Goal: Navigation & Orientation: Find specific page/section

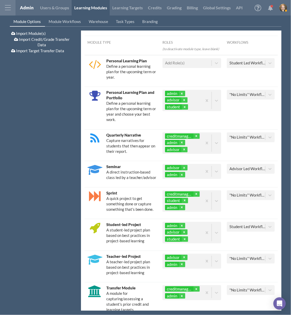
click at [32, 77] on div "Import Module(s) Import Credit/Grade Transfer Data Import Target Transfer Data" at bounding box center [44, 171] width 68 height 280
click at [5, 10] on div at bounding box center [8, 8] width 16 height 16
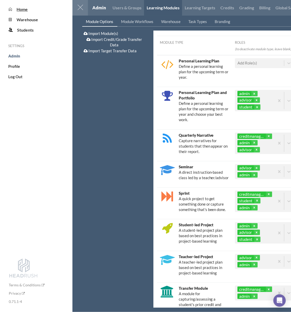
click at [23, 10] on span "Home" at bounding box center [22, 9] width 11 height 5
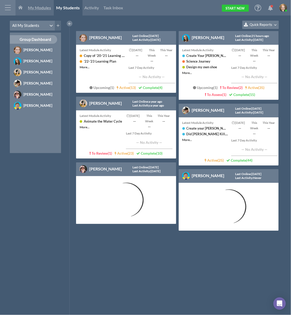
click at [40, 7] on span "My Modules" at bounding box center [39, 7] width 23 height 5
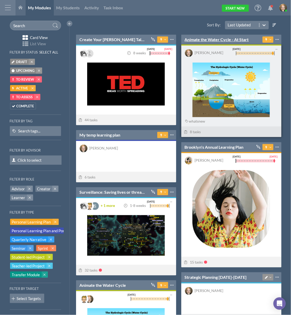
click at [238, 38] on link "Animate the Water Cycle - At Start" at bounding box center [217, 40] width 64 height 6
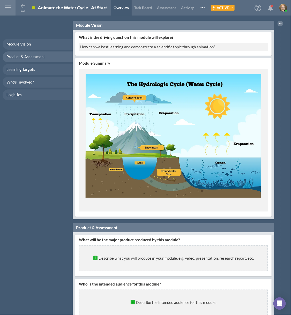
click at [34, 8] on span at bounding box center [33, 7] width 3 height 3
click at [23, 20] on html "Home Warehouse Students Settings Admin Profile Log Out Terms & Conditions Priva…" at bounding box center [145, 157] width 291 height 315
click at [34, 8] on span at bounding box center [33, 7] width 3 height 3
click at [10, 6] on div at bounding box center [8, 8] width 16 height 16
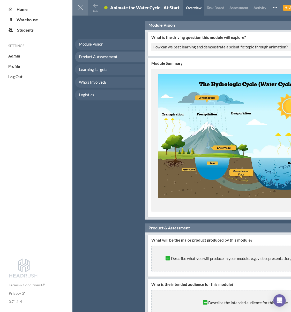
click at [18, 55] on span "Admin" at bounding box center [14, 56] width 12 height 5
select select "20"
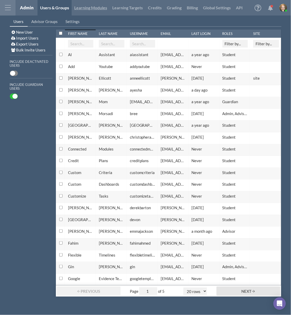
click at [89, 11] on link "Learning Modules" at bounding box center [91, 8] width 38 height 16
